Goal: Submit feedback/report problem

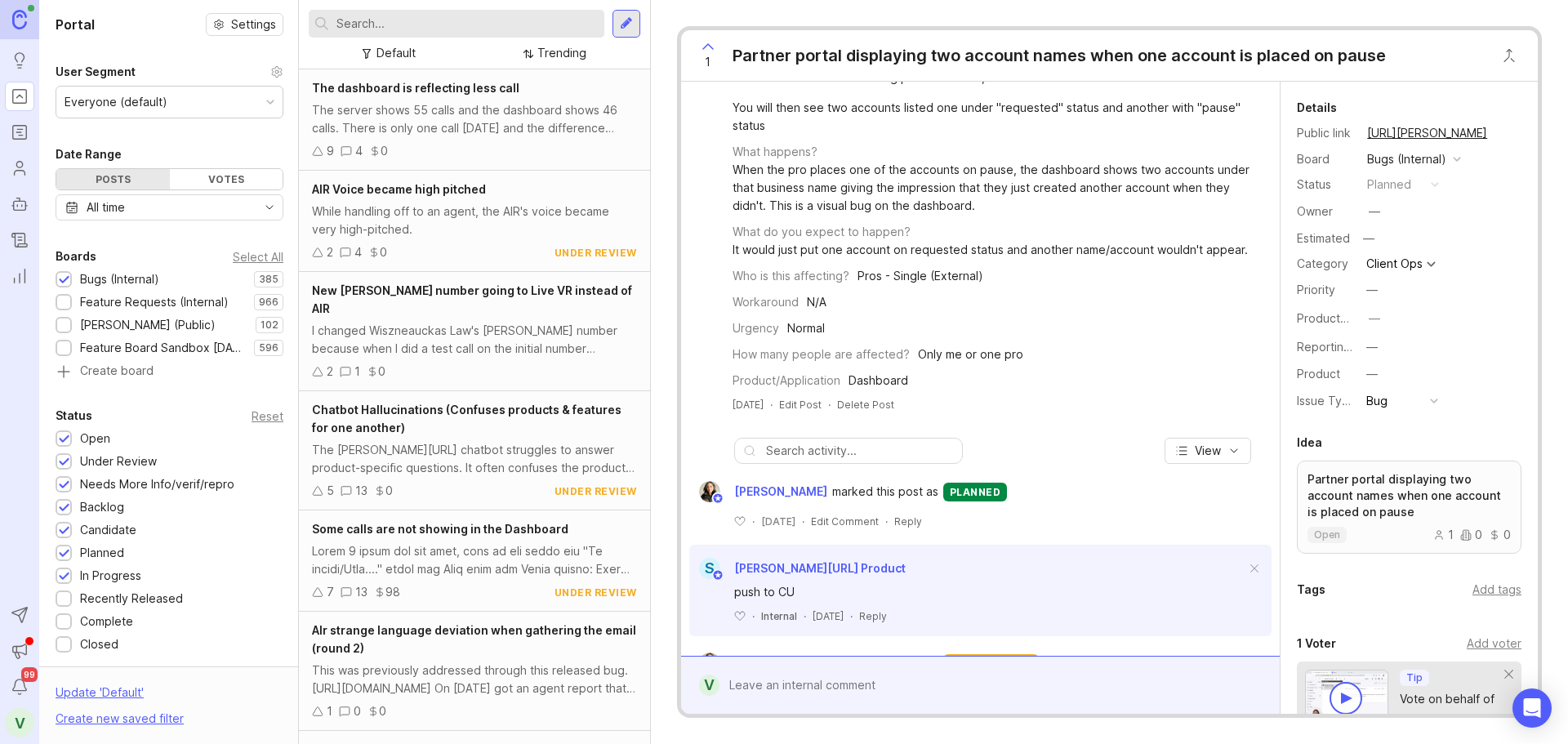
scroll to position [245, 0]
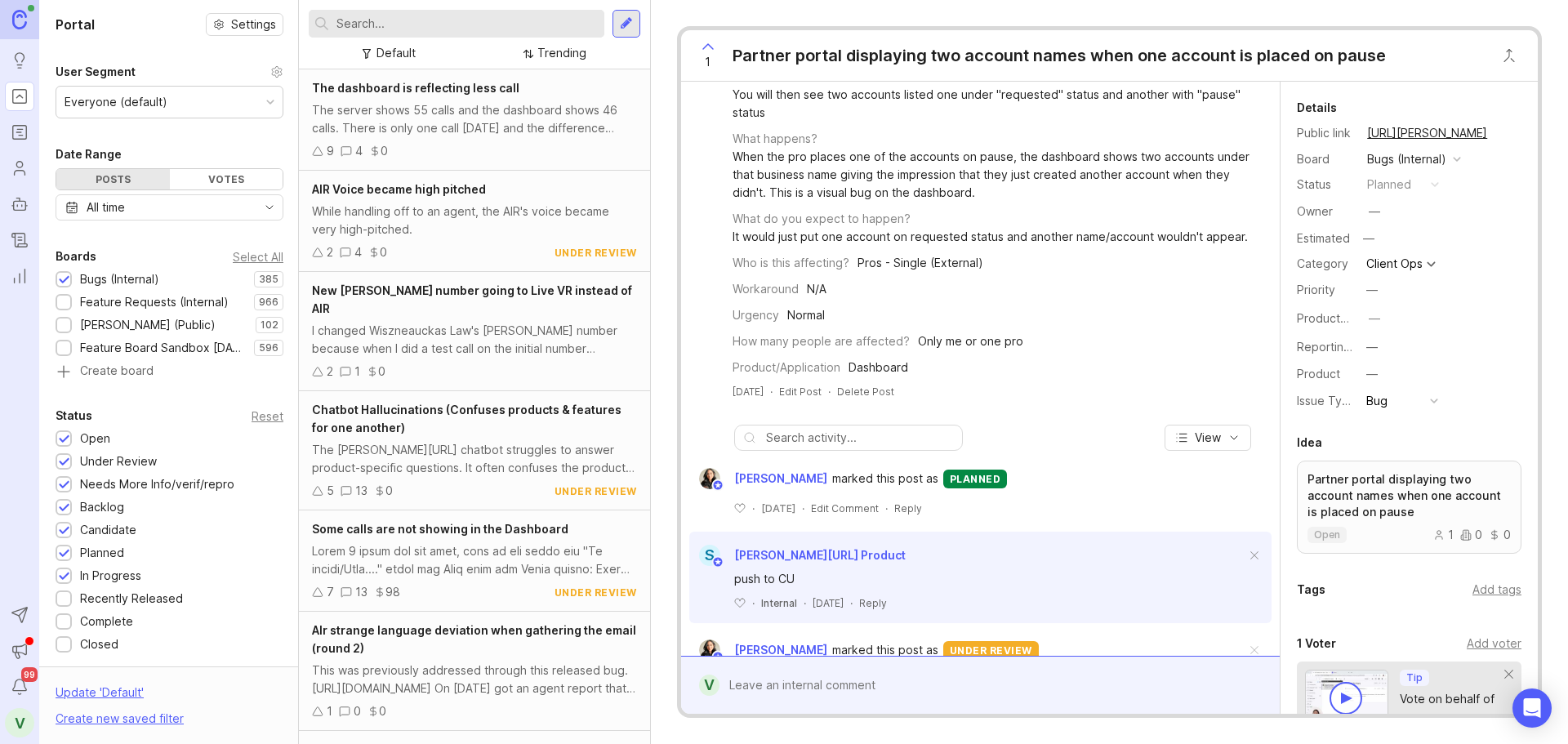
click at [789, 682] on div at bounding box center [992, 684] width 546 height 31
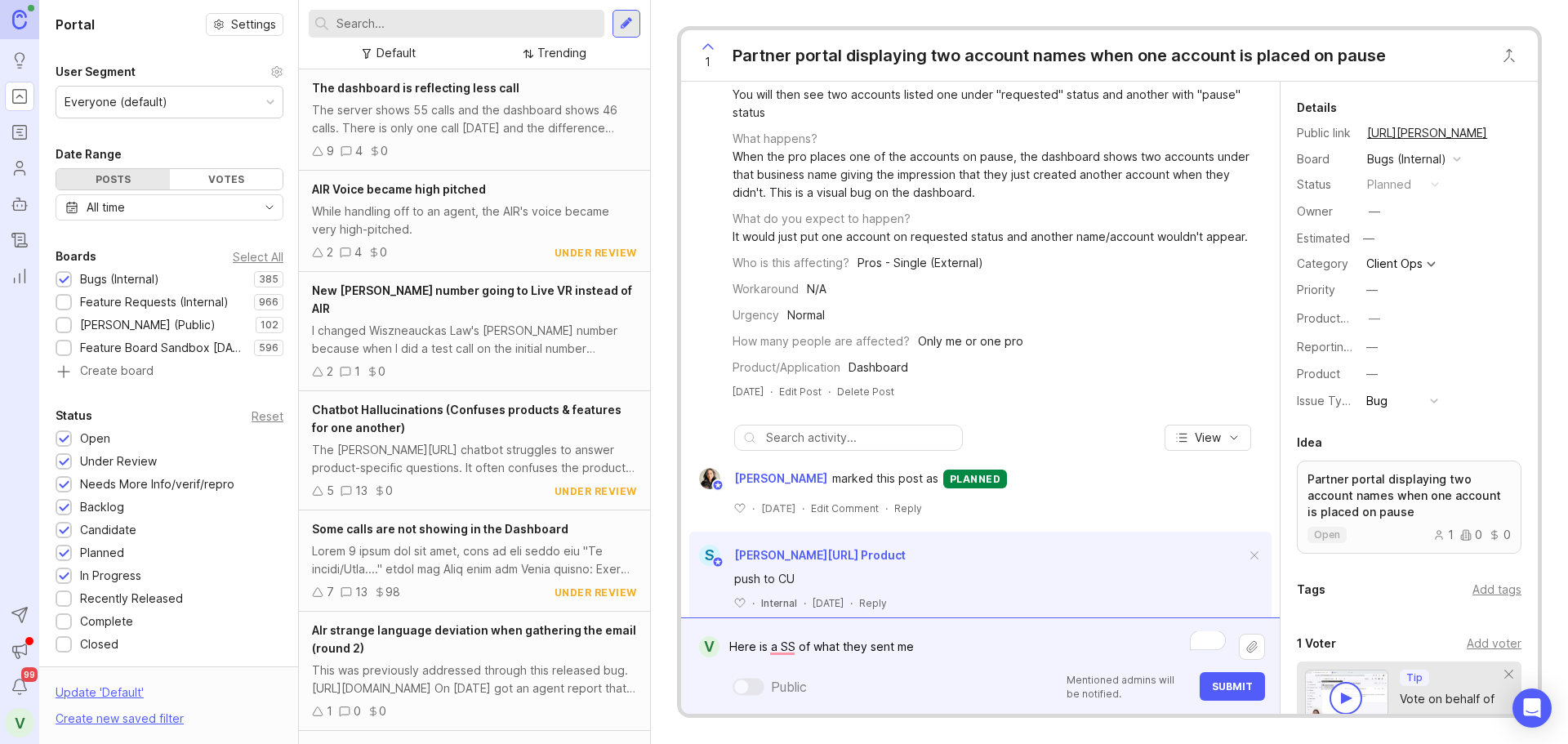
click at [1025, 640] on textarea "Here is a SS of what they sent me" at bounding box center [979, 646] width 520 height 31
type textarea "Here is a SS of what they sent me"
click at [1251, 650] on button "Upload file" at bounding box center [1253, 647] width 26 height 26
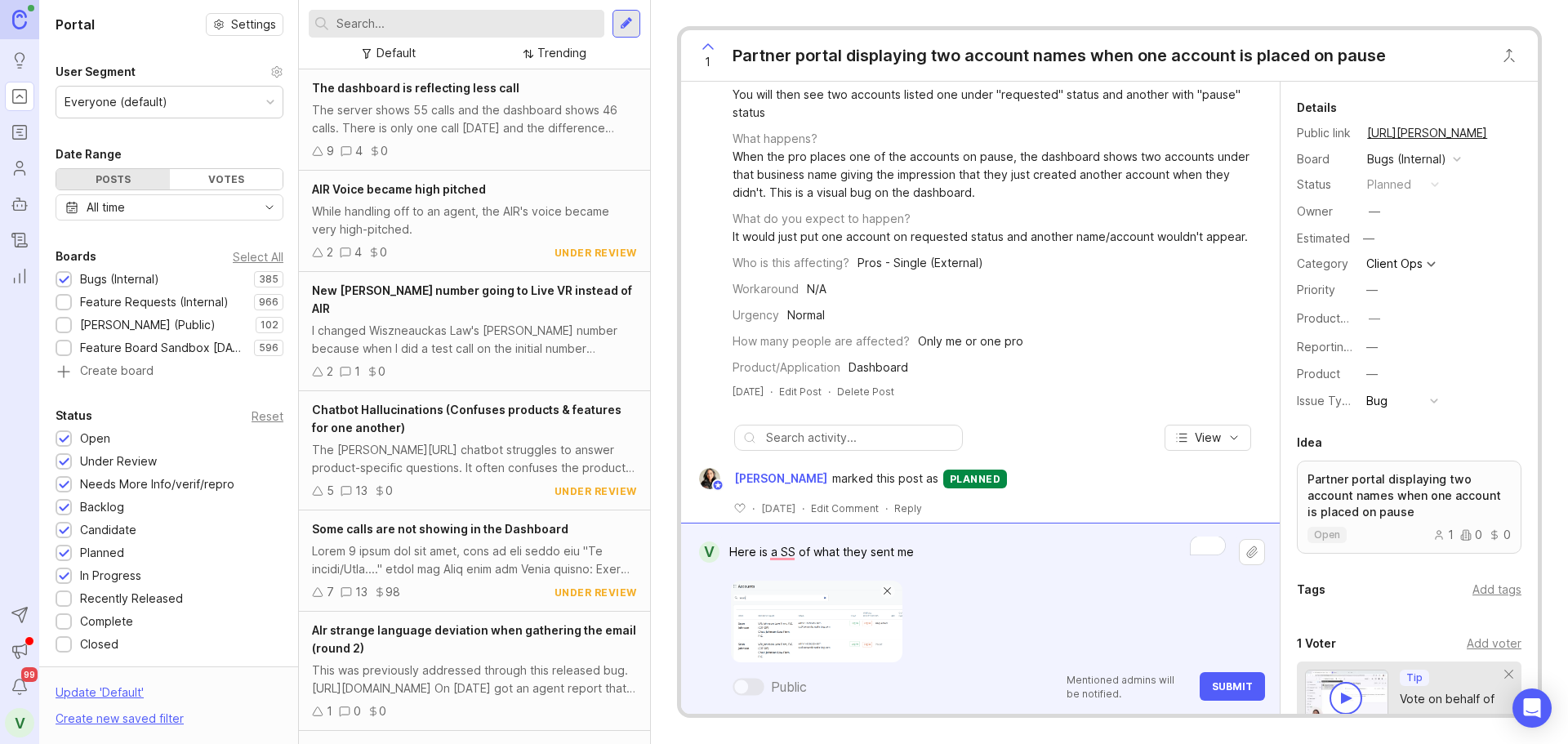
click at [1223, 680] on button "Submit" at bounding box center [1232, 686] width 65 height 29
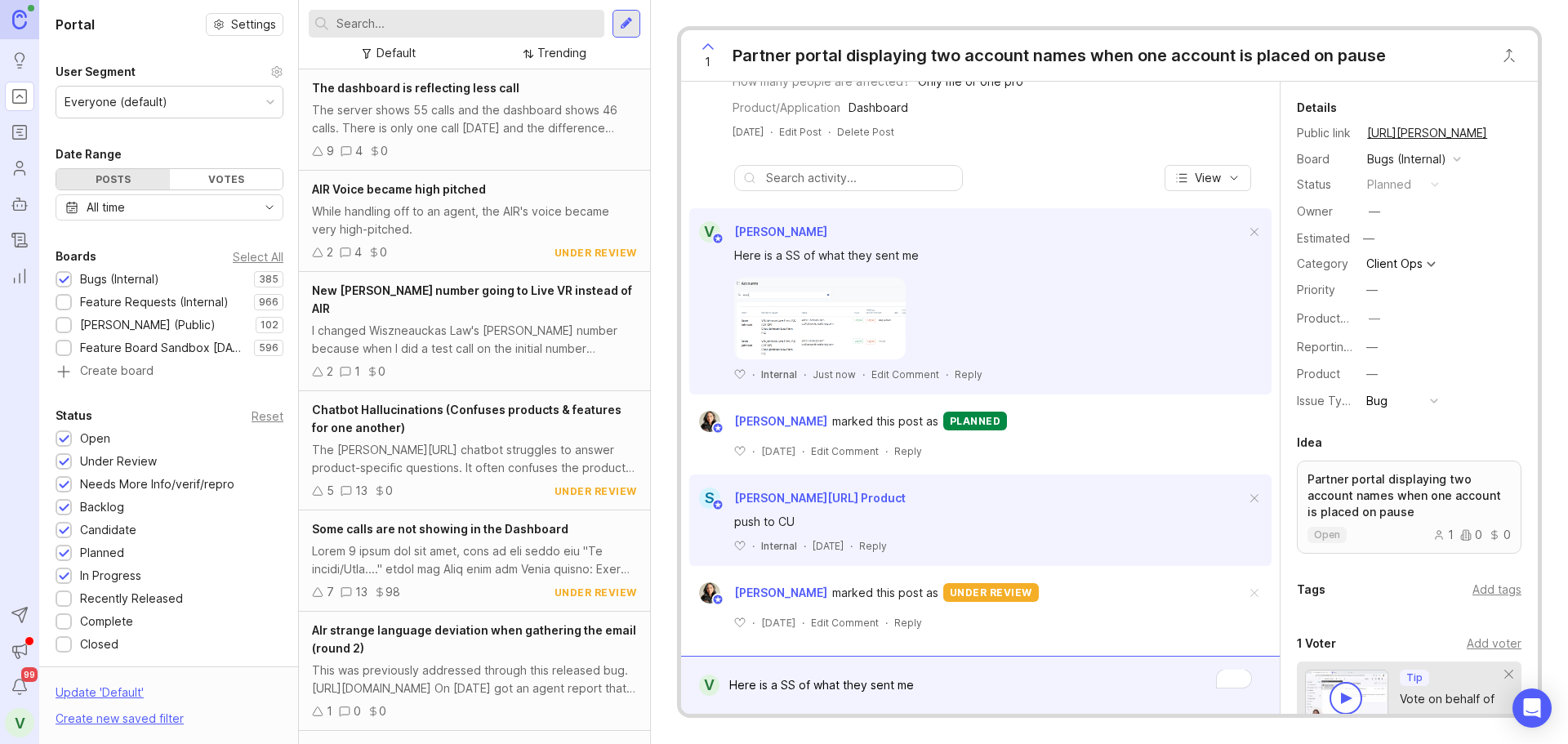
scroll to position [522, 0]
click at [791, 314] on img at bounding box center [820, 319] width 172 height 82
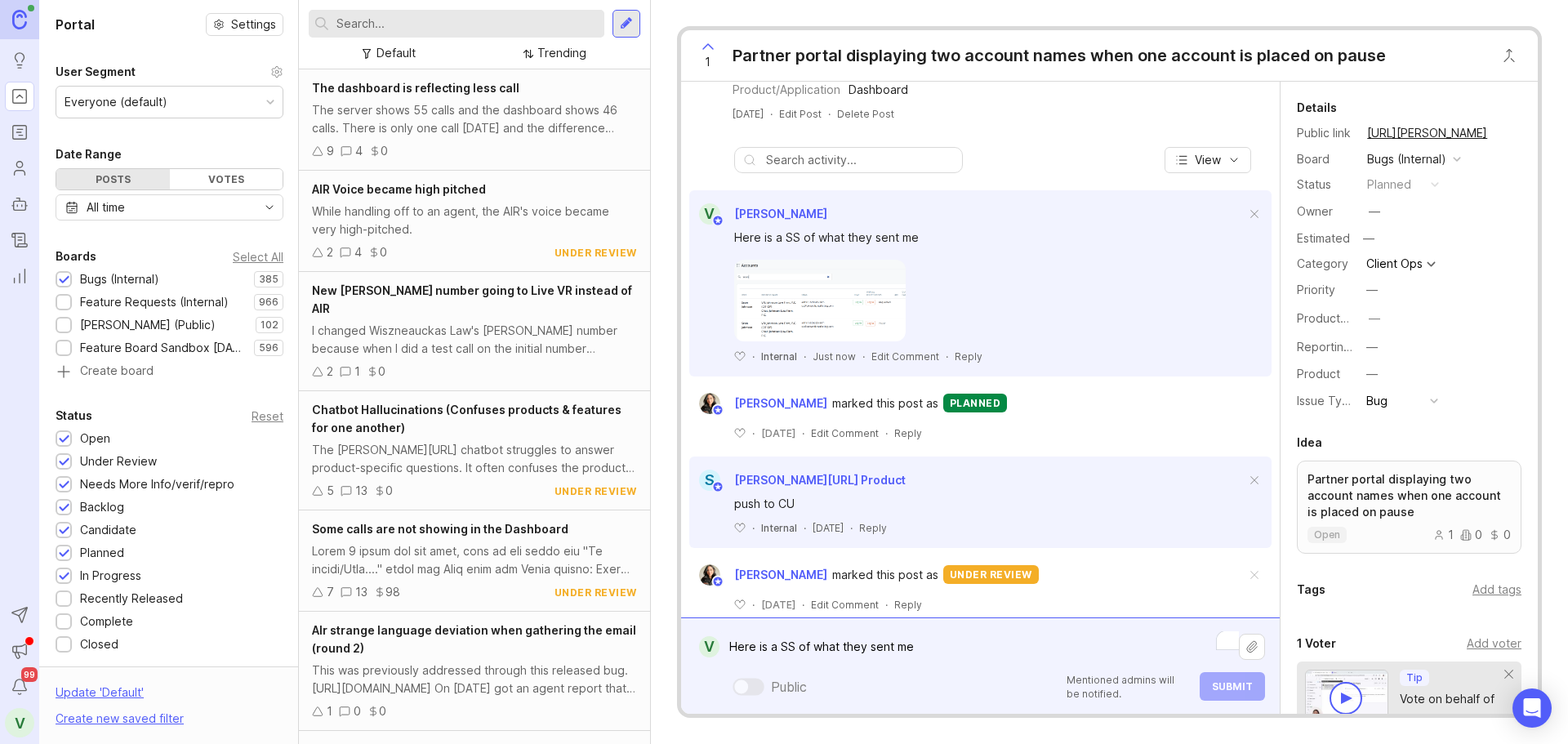
click at [914, 678] on div "Here is a SS of what they sent me Public Mentioned admins will be notified. Sub…" at bounding box center [992, 666] width 546 height 69
type textarea "When I search for "[PERSON_NAME]" again, the dupicate doesnt show any longerdup…"
click at [1225, 686] on span "Submit" at bounding box center [1233, 685] width 41 height 12
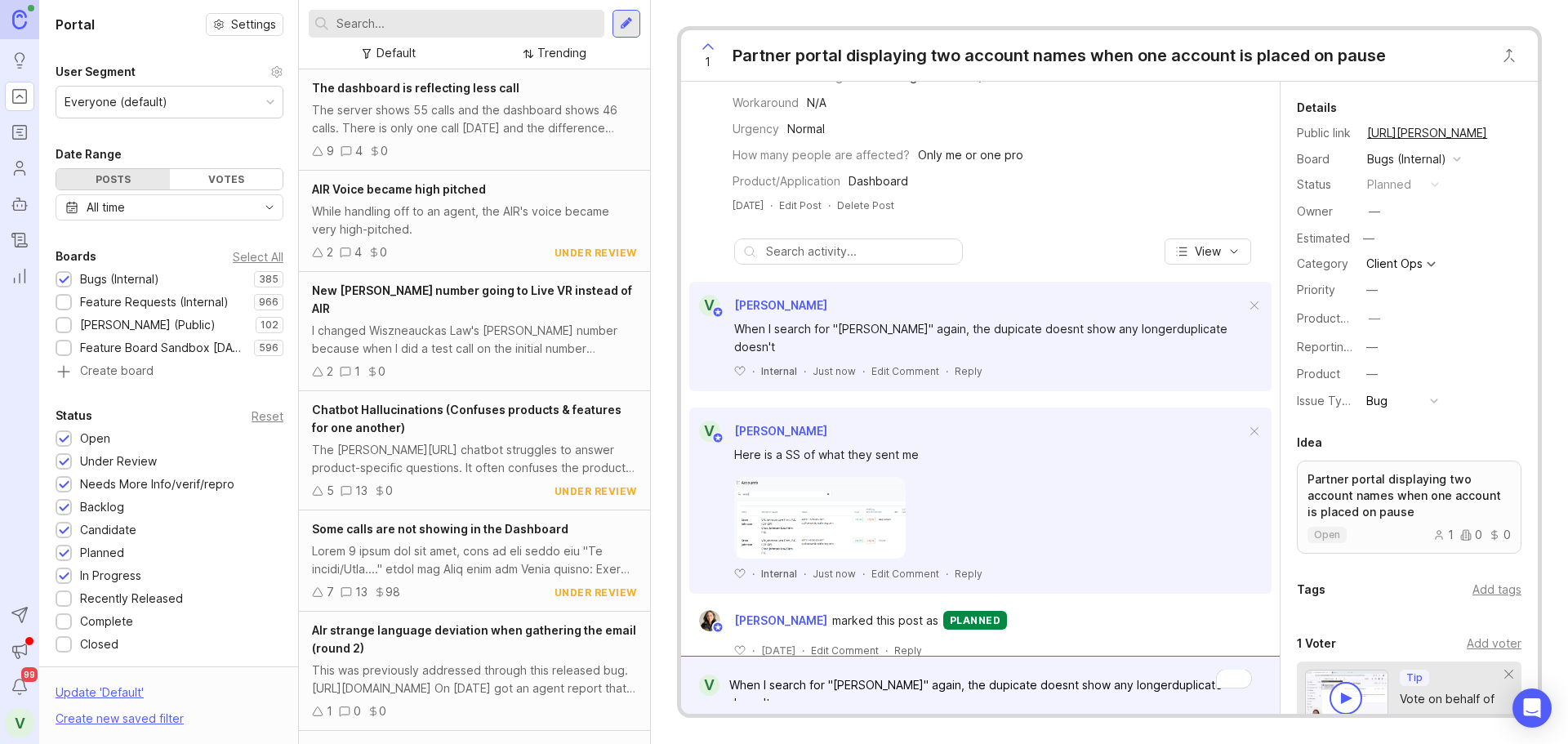
scroll to position [467, 0]
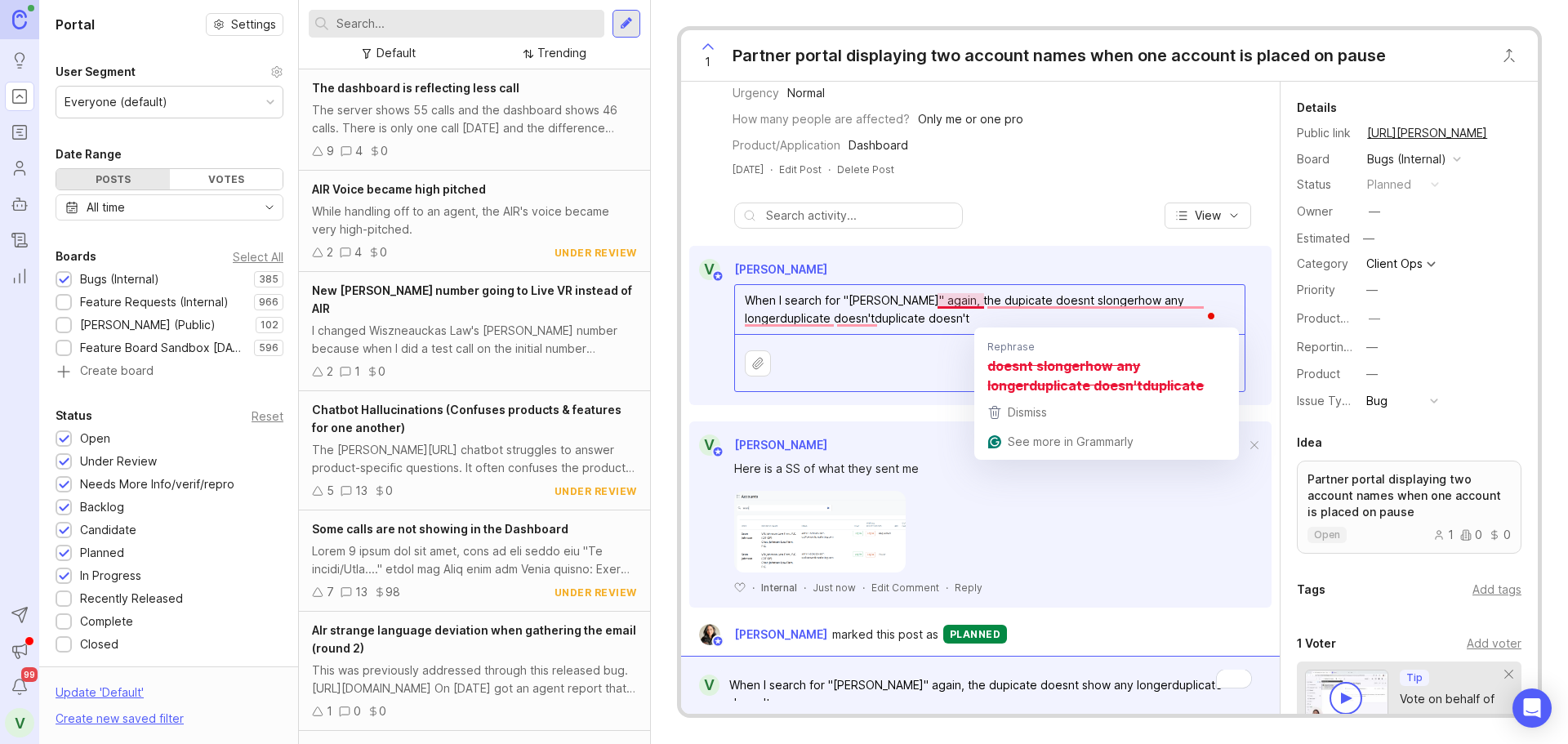
click at [925, 323] on textarea "When I search for "[PERSON_NAME]" again, the dupicate doesnt slongerhow any lon…" at bounding box center [990, 310] width 509 height 49
drag, startPoint x: 918, startPoint y: 337, endPoint x: 985, endPoint y: 325, distance: 68.1
click at [985, 325] on textarea "When I search for "[PERSON_NAME]" again, the dupicate doesnt slongerhow any lon…" at bounding box center [990, 310] width 509 height 49
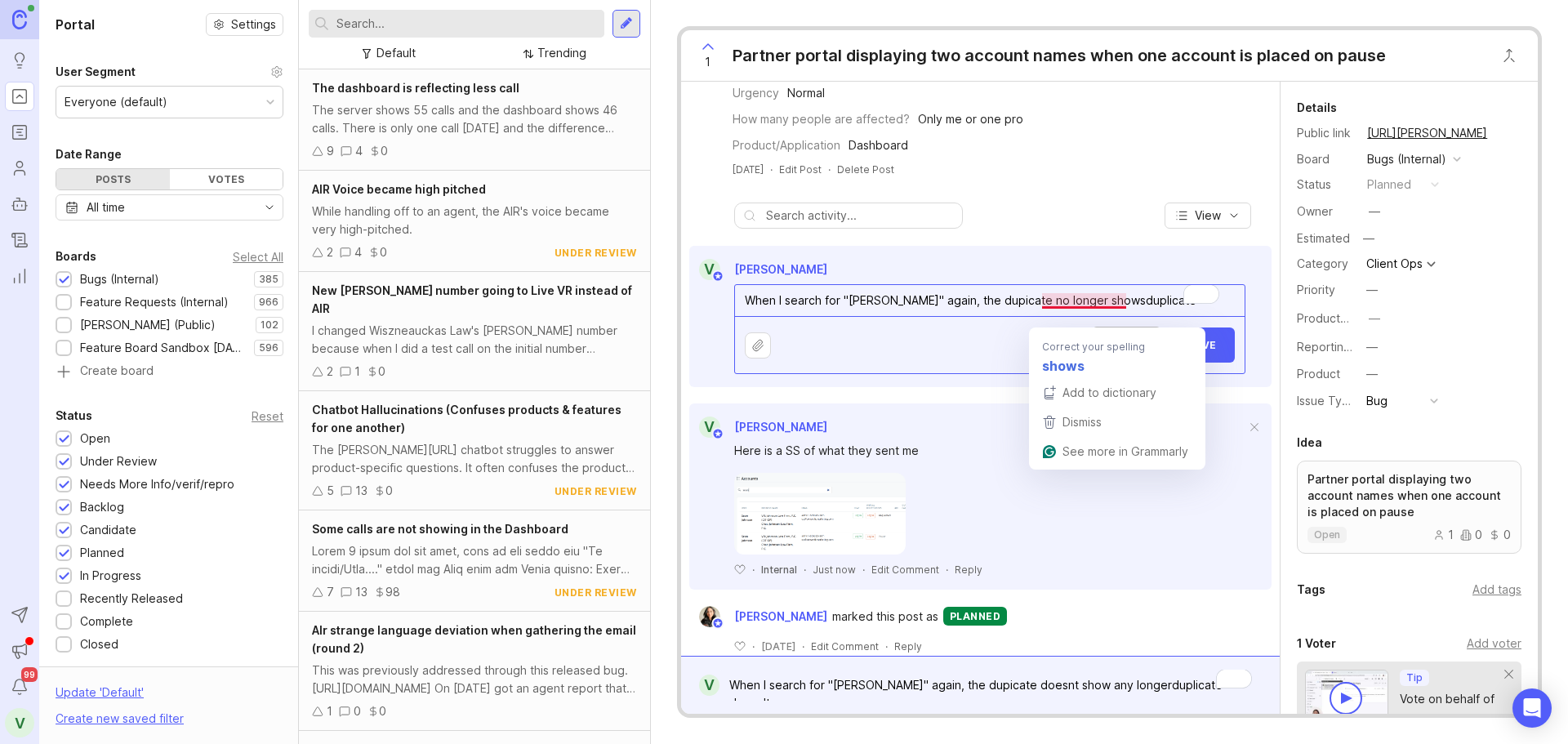
drag, startPoint x: 1131, startPoint y: 318, endPoint x: 1078, endPoint y: 322, distance: 53.2
click at [1078, 316] on textarea "When I search for "[PERSON_NAME]" again, the dupicate no longer showsduplicate" at bounding box center [990, 300] width 509 height 31
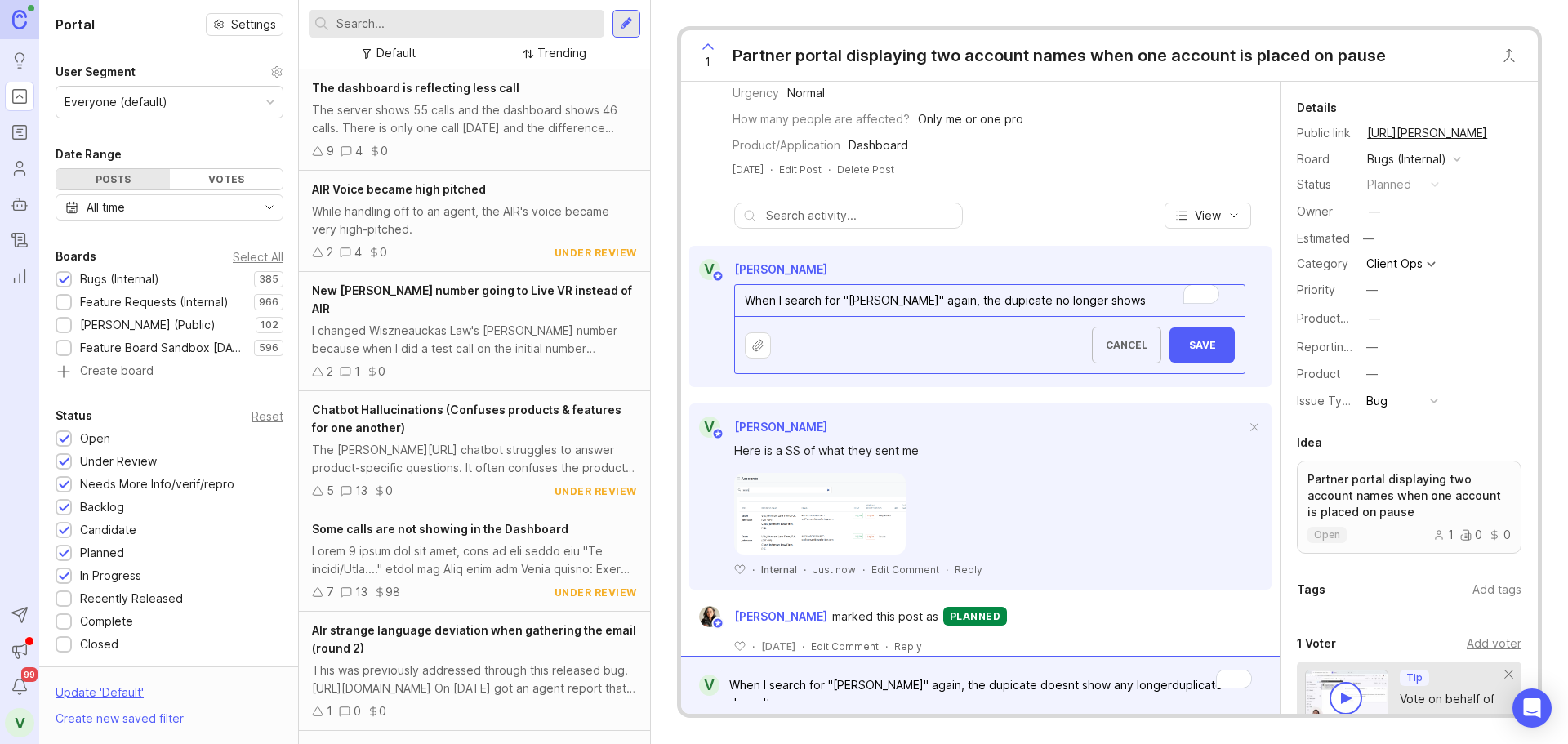
click at [956, 316] on textarea "When I search for "[PERSON_NAME]" again, the dupicate no longer shows" at bounding box center [990, 300] width 509 height 31
paste textarea "licate"
type textarea "When I search for "[PERSON_NAME]" again, the duplicate no longer shows"
click at [1188, 351] on span "Save" at bounding box center [1202, 344] width 39 height 12
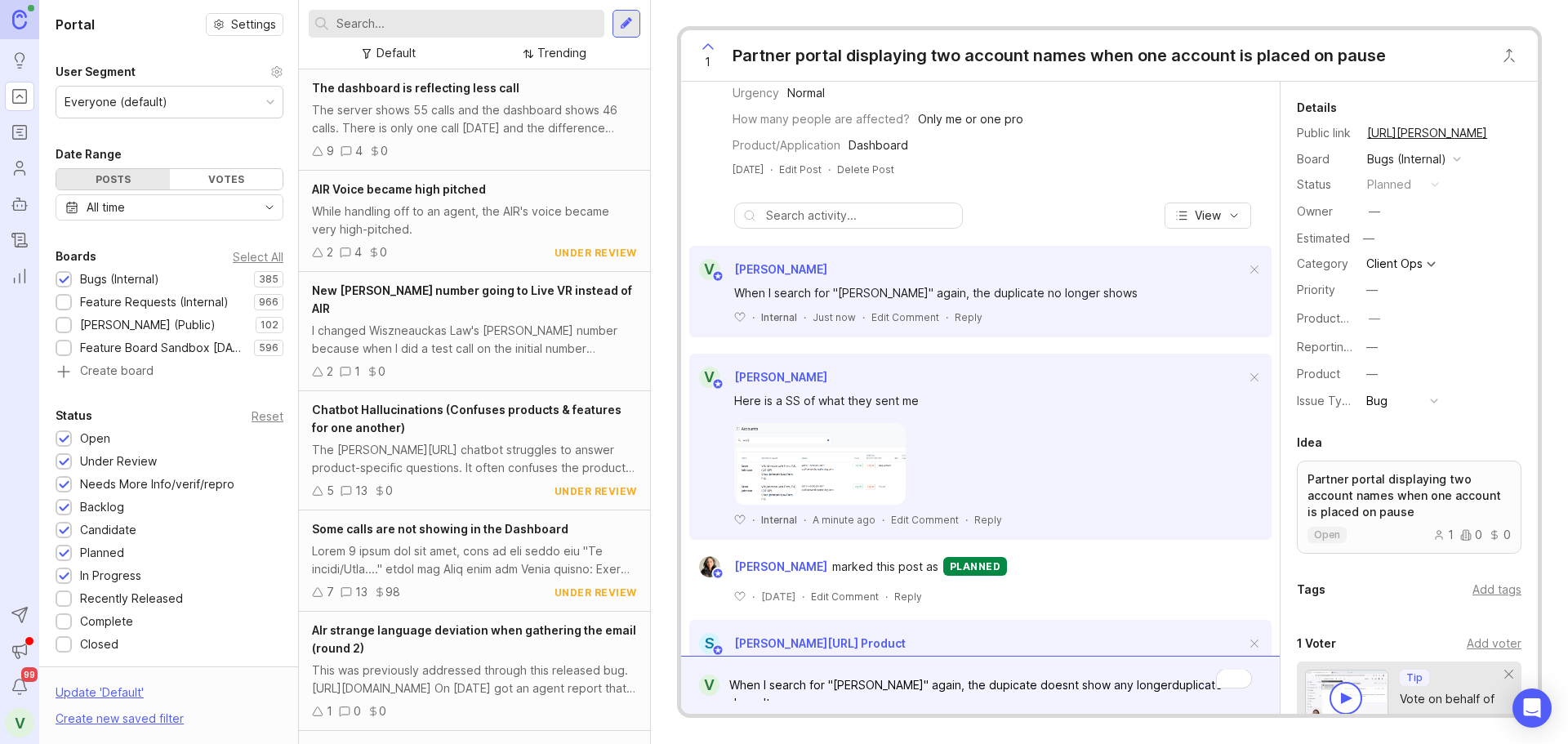
scroll to position [630, 0]
